Goal: Task Accomplishment & Management: Manage account settings

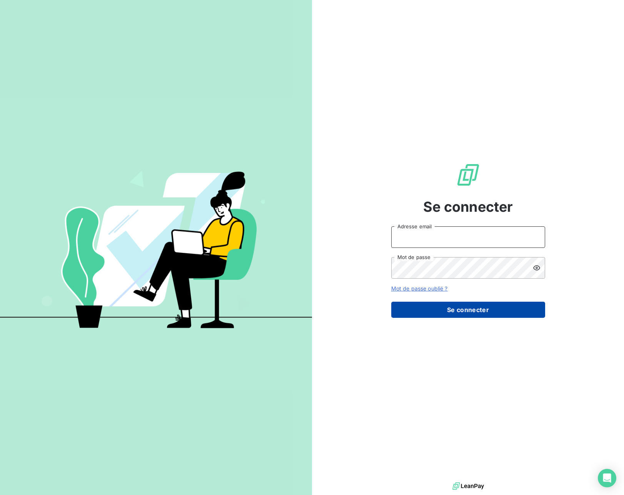
type input "jerome.degryse@cirraplus.com"
click at [458, 309] on button "Se connecter" at bounding box center [468, 310] width 154 height 16
